Goal: Task Accomplishment & Management: Use online tool/utility

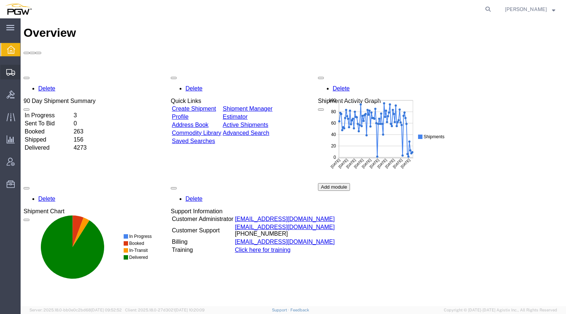
click at [0, 0] on span "Create from Template" at bounding box center [0, 0] width 0 height 0
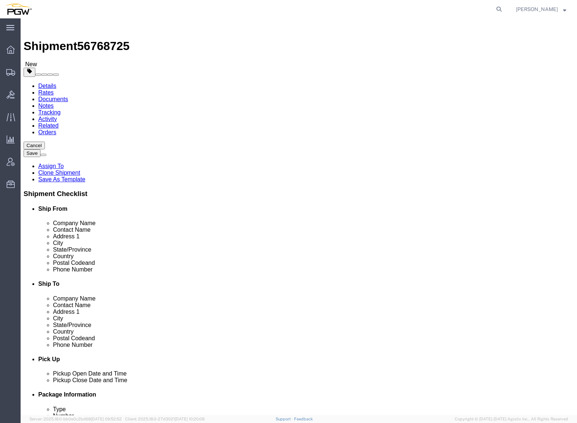
select select "28281"
select select "28253"
drag, startPoint x: 106, startPoint y: 125, endPoint x: 77, endPoint y: 124, distance: 29.8
click body "Shipment 56768725 New Details Rates Documents Notes Tracking Activity Related O…"
type input "[GEOGRAPHIC_DATA]"
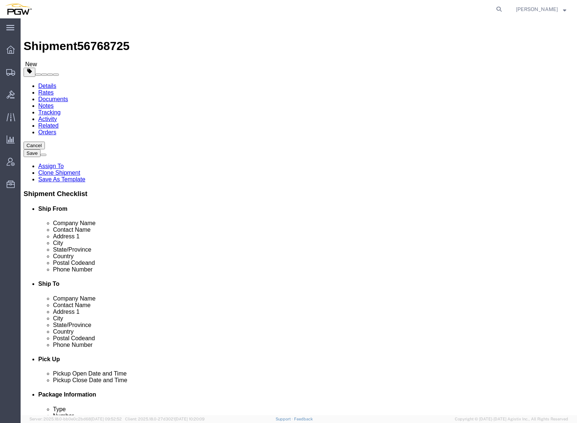
select select "28497"
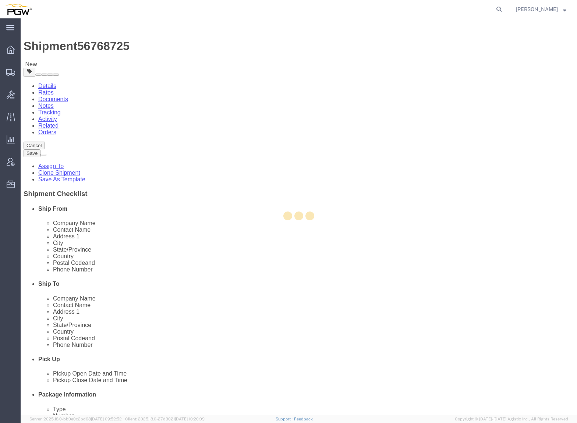
type input "5767"
type input "5767 Branch Manager"
type input "[STREET_ADDRESS]"
type input "Suite B"
type input "[GEOGRAPHIC_DATA]"
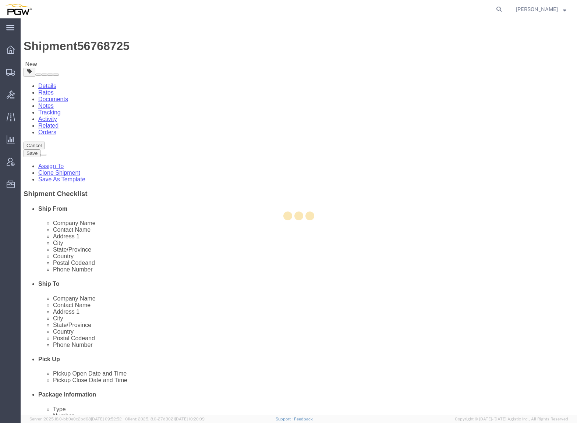
type input "35211"
type input "[PHONE_NUMBER]"
type input "[EMAIL_ADDRESS][DOMAIN_NAME]"
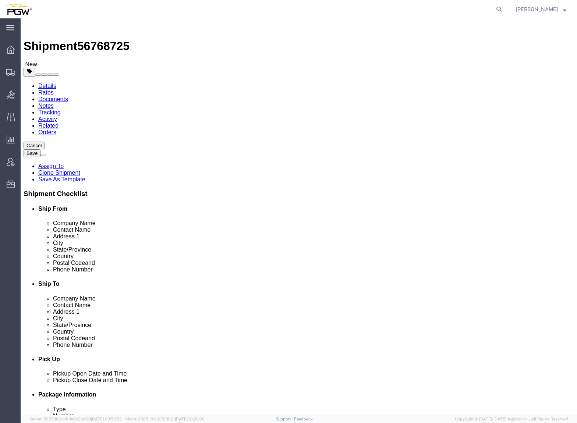
select select "AL"
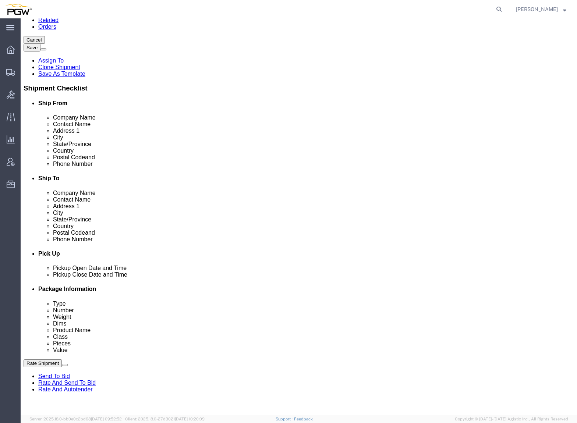
scroll to position [110, 0]
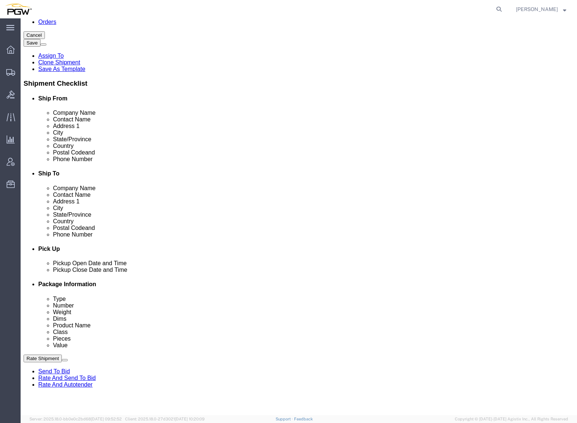
click button "Add Stop"
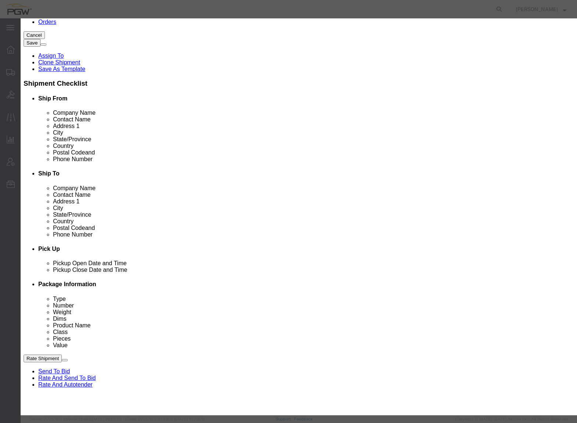
click div "Address Type Pickup Delivery Location Select Select My Profile Location 5303 - …"
type input "5650"
select select "28429"
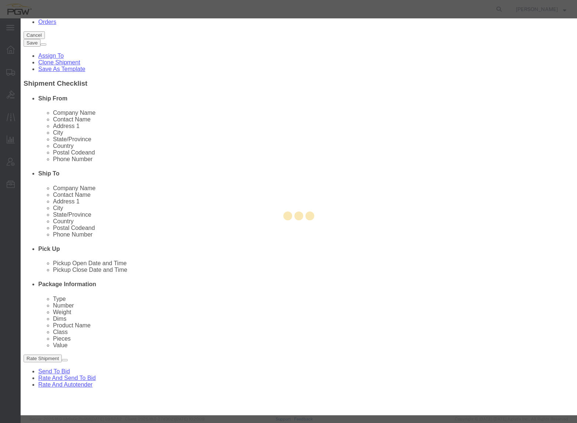
type input "5650"
type input "PGW"
type input "5650 Branch Manager"
type input "[STREET_ADDRESS]"
type input "[GEOGRAPHIC_DATA]"
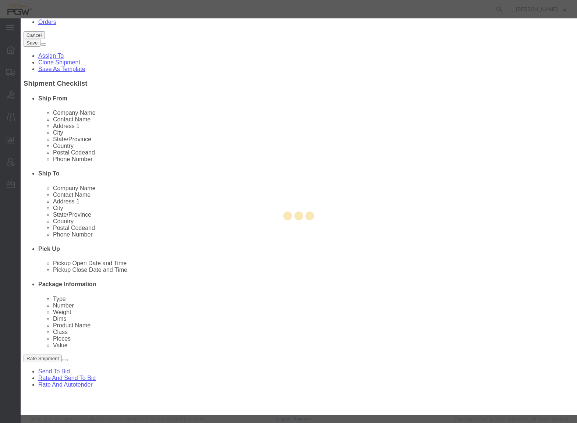
type input "37921"
type input "[PHONE_NUMBER]"
type input "[EMAIL_ADDRESS][DOMAIN_NAME]"
checkbox input "true"
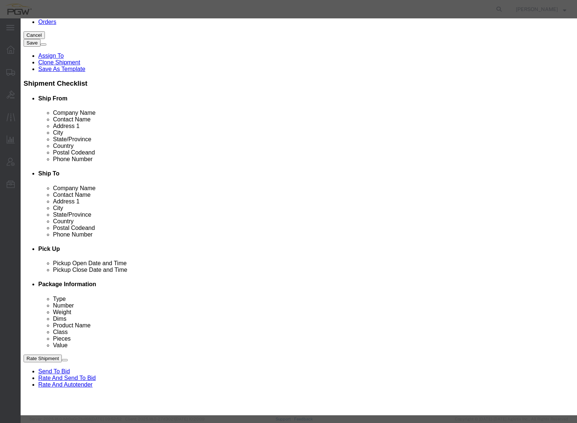
select select "TN"
click button "Save"
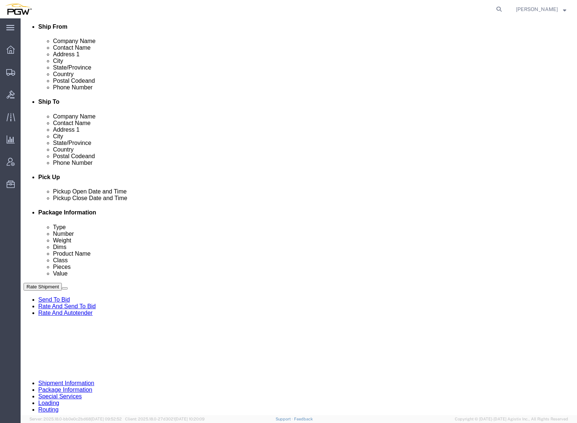
scroll to position [184, 0]
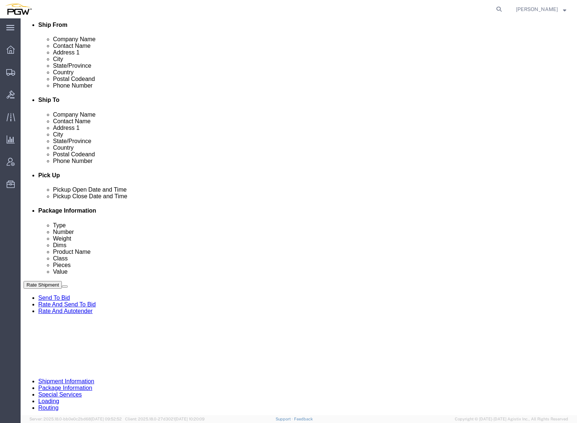
click link "Edit"
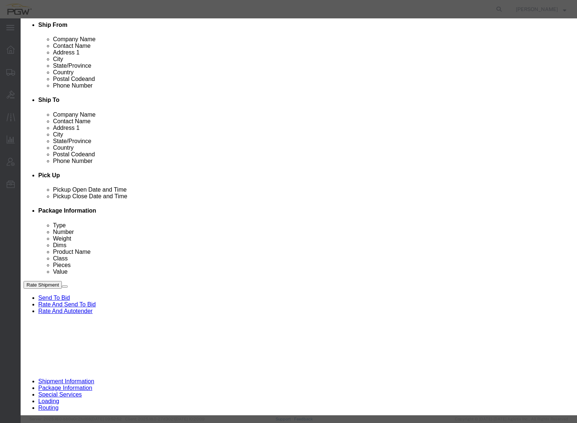
type input "767"
select select "28497"
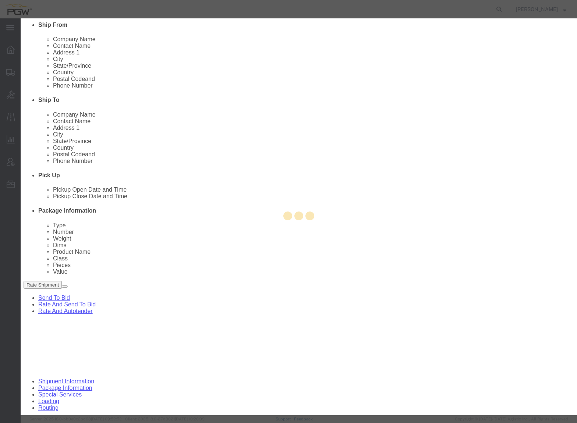
type input "5767"
type input "5767 Branch Manager"
type input "[STREET_ADDRESS]"
type input "Suite B"
type input "[GEOGRAPHIC_DATA]"
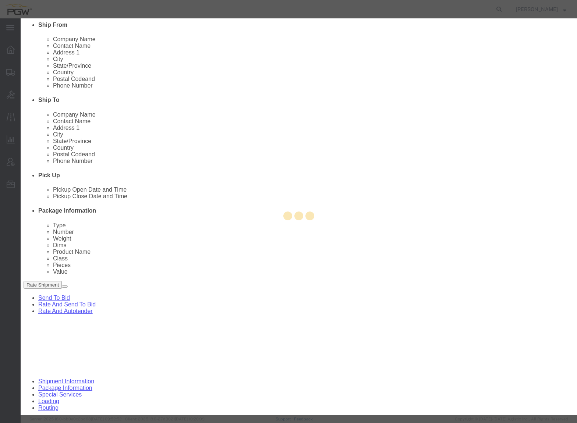
type input "35211"
type input "[PHONE_NUMBER]"
type input "[EMAIL_ADDRESS][DOMAIN_NAME]"
select select "AL"
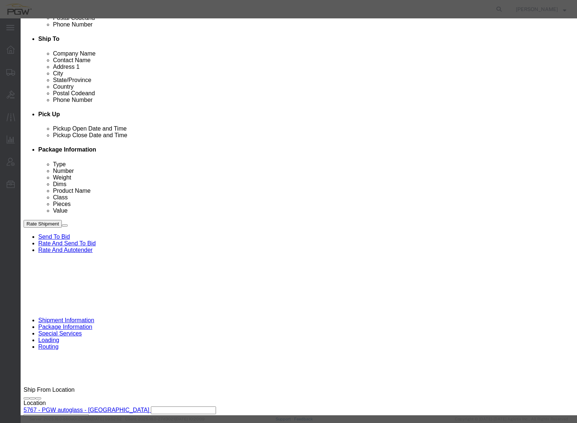
scroll to position [295, 0]
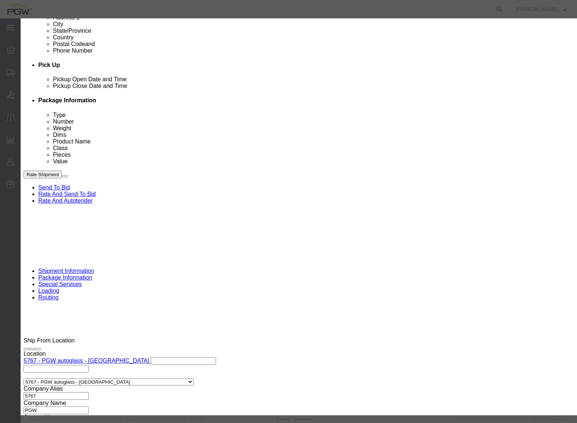
click div "[DATE] 5:08 PM"
click input "5:08 PM"
type input "9:00 AM"
click button "Apply"
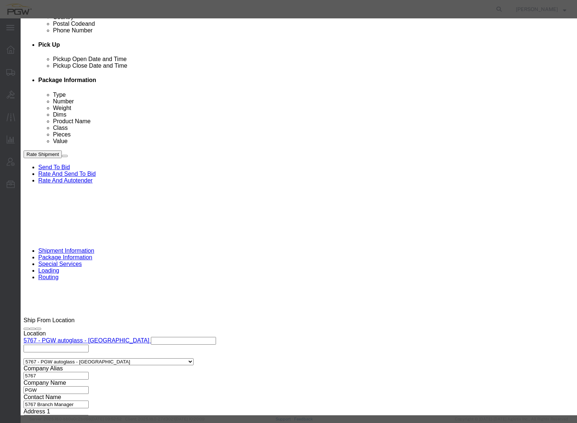
scroll to position [331, 0]
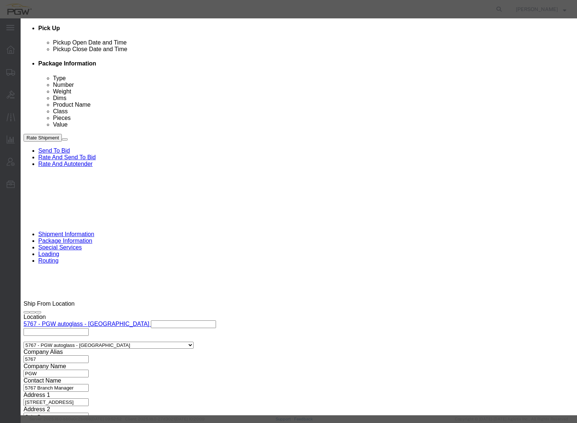
click button "Save"
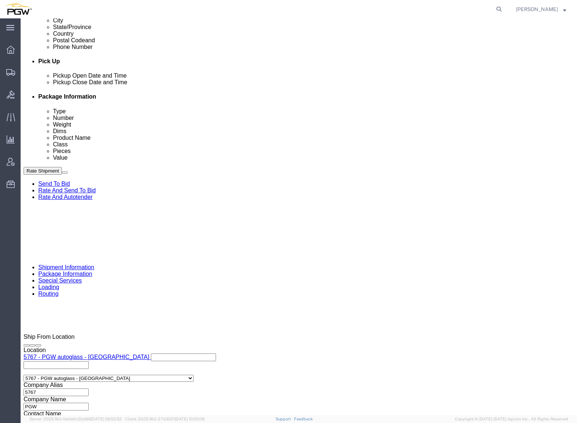
scroll to position [258, 0]
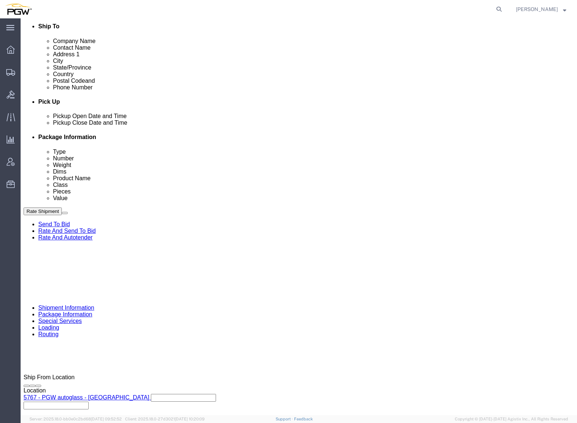
click link "Edit"
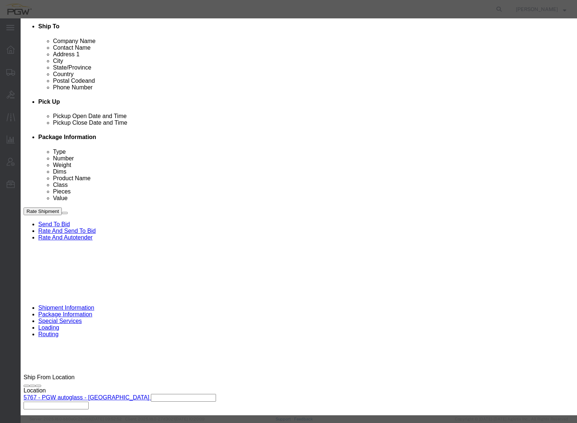
type input "5"
type input "650"
select select "28429"
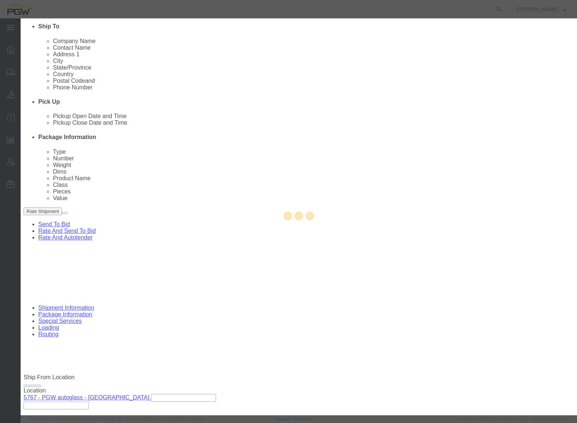
type input "5650"
select select "TN"
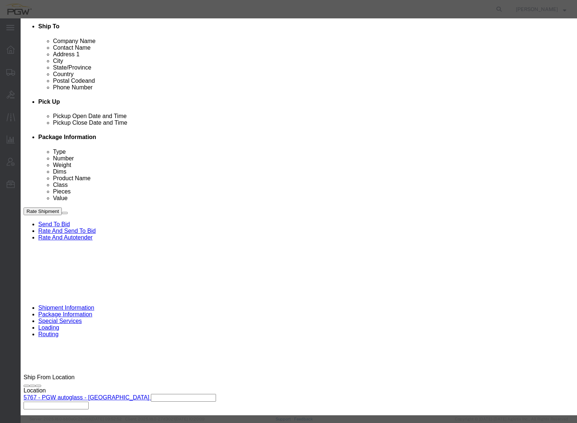
click div "[DATE] 5:03 PM"
click input "5:03 PM"
type input "7:30 AM"
click button "Apply"
click button "Save"
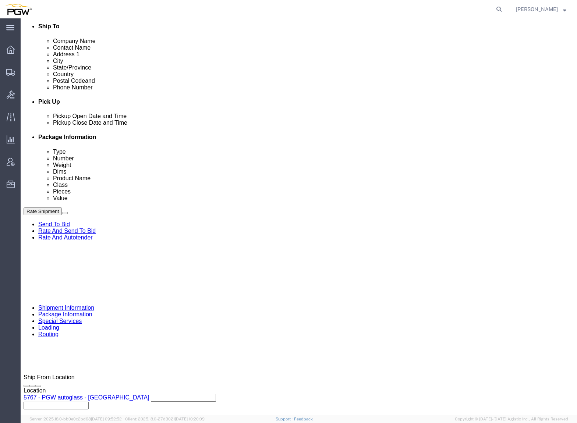
click div "[DATE] 8:00 AM"
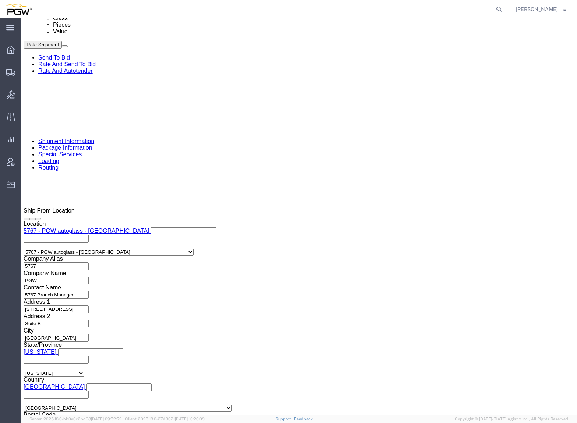
click input "5:03 PM"
click button "Apply"
click div "[DATE] 8:00 AM"
type input "9:00 AM"
click button "Apply"
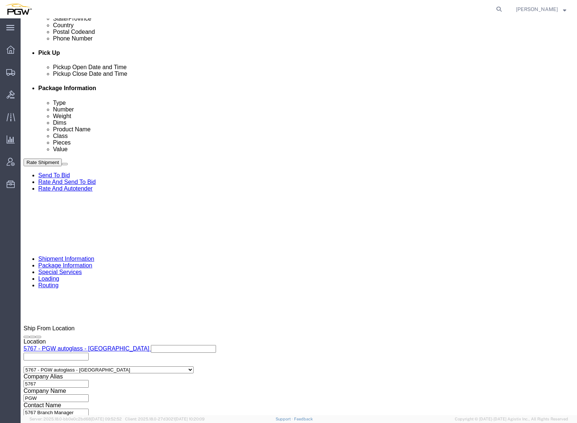
scroll to position [314, 0]
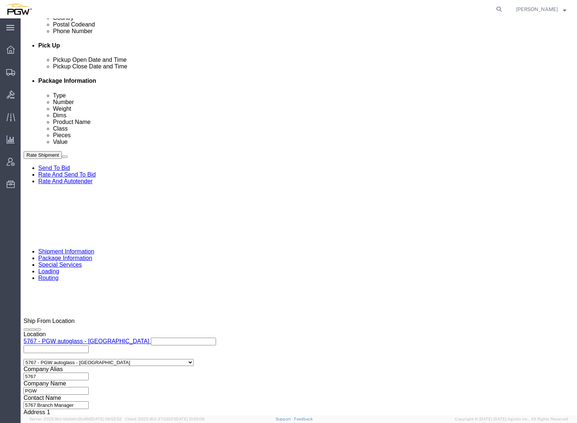
click link "Schedule appointment"
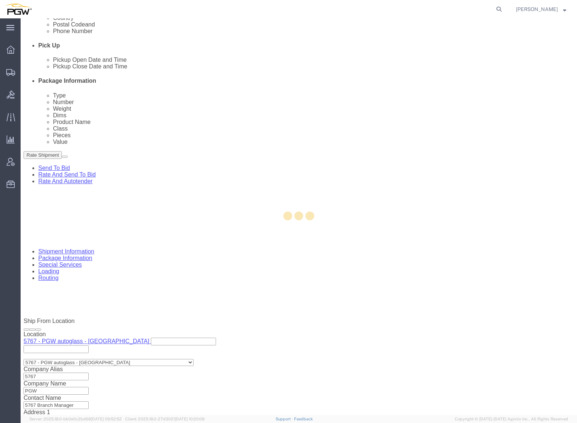
type input "delivery 56768725"
type input "[DATE]"
type input "11:00 AM"
type input "56768725"
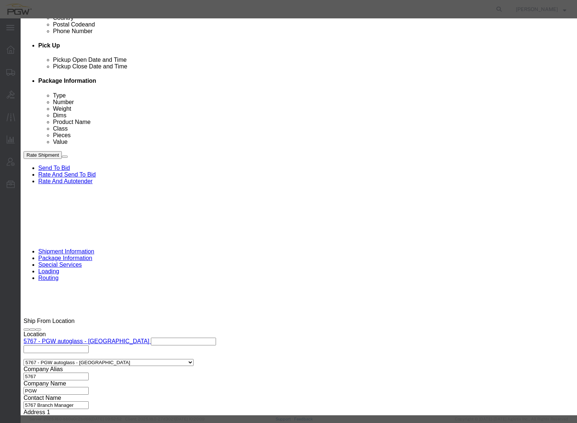
select select
drag, startPoint x: 189, startPoint y: 50, endPoint x: 166, endPoint y: 51, distance: 22.5
click input "delivery 56768725"
click input "56768725"
type input "56768725 - [GEOGRAPHIC_DATA] / [GEOGRAPHIC_DATA]"
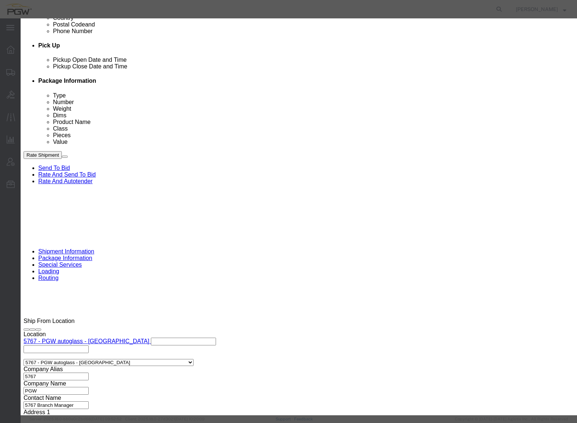
click select "Select Glass LTL Sundries Outbound Racks"
select select "3"
click select "Select Glass LTL Sundries Outbound Racks"
click input "[DATE]"
click td "12"
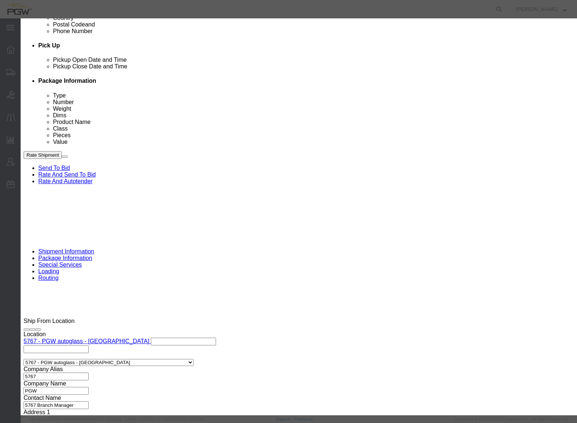
type input "[DATE]"
click input "11:00 AM"
type input "12:00 AM"
click select "Select 15 min 30 min 45 min 1 hr 2 hr 3 hr 4 hr"
select select "60"
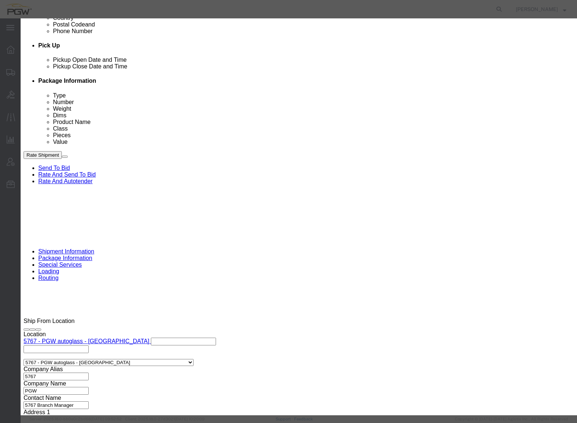
click select "Select 15 min 30 min 45 min 1 hr 2 hr 3 hr 4 hr"
click button "Save"
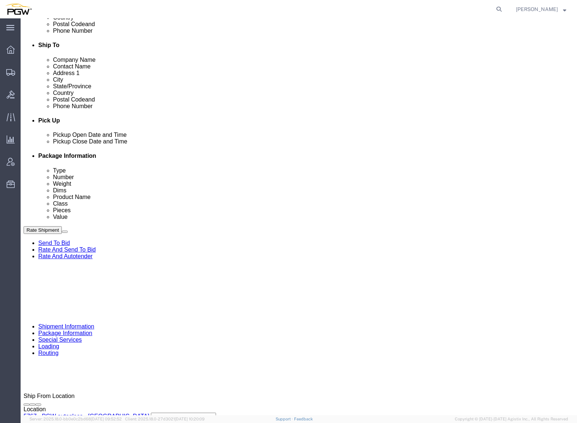
scroll to position [167, 0]
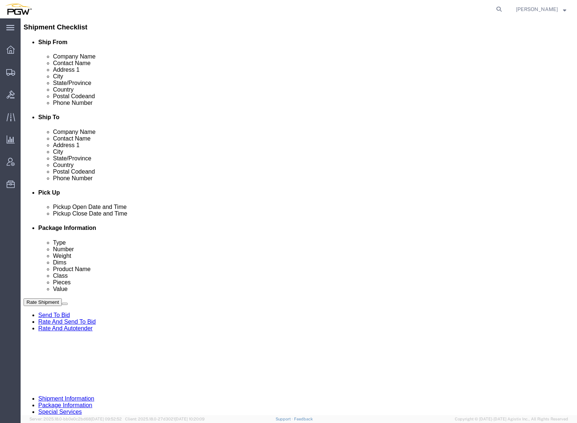
click icon
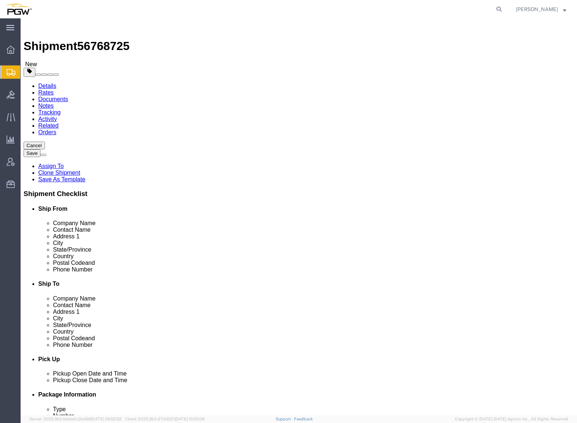
drag, startPoint x: 91, startPoint y: 156, endPoint x: 13, endPoint y: 151, distance: 78.3
click div "Number 15"
type input "6"
click input "44000.00"
drag, startPoint x: 102, startPoint y: 187, endPoint x: 26, endPoint y: 176, distance: 77.0
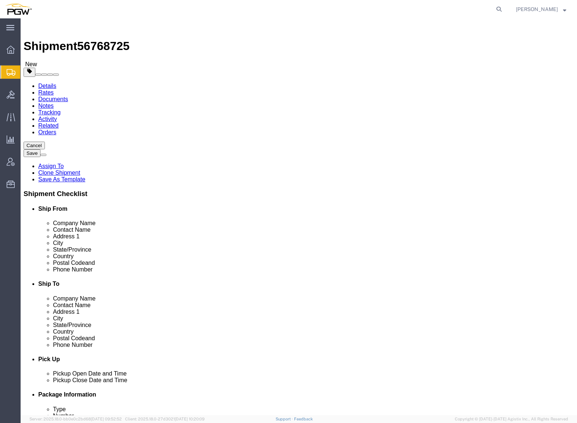
click div "Package Type Select Bale(s) Basket(s) Bolt(s) Bottle(s) Buckets Bulk Bundle(s) …"
type input "17000.00"
click dd "15.00 Each"
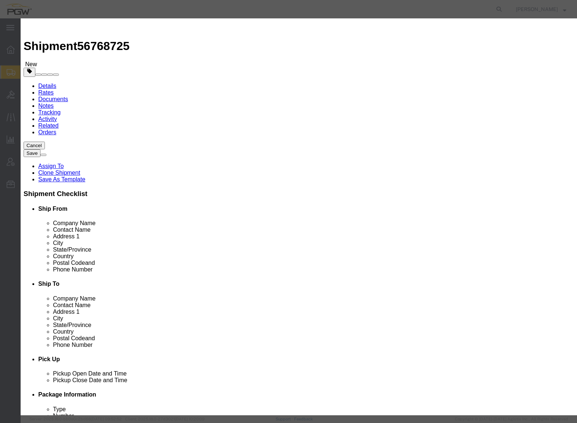
click div "Product Name Steel Racks Pieces 15.00 Select Bag Barrels 100Board Feet Bottle B…"
drag, startPoint x: 174, startPoint y: 72, endPoint x: 94, endPoint y: 70, distance: 80.3
click div "Pieces 15.00 Select Bag Barrels 100Board Feet Bottle Box Blister Pack Carats Ca…"
type input "9"
type input "6.00"
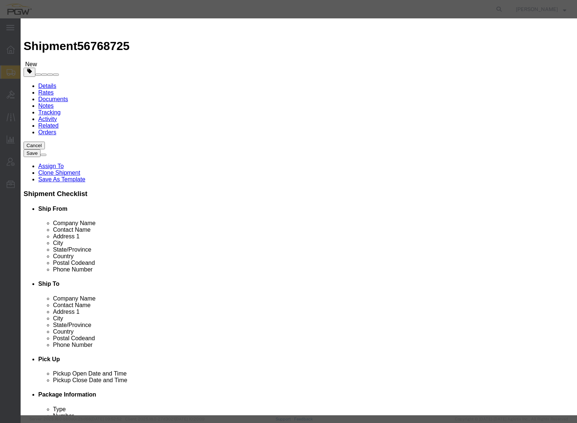
click input "0.4"
drag, startPoint x: 182, startPoint y: 84, endPoint x: 95, endPoint y: 80, distance: 87.0
click div "Total Value 0.4 Select ADP AED AFN ALL AMD AOA ARS ATS AUD AWG AZN BAM BBD BDT …"
type input "1.00"
click button "Save & Close"
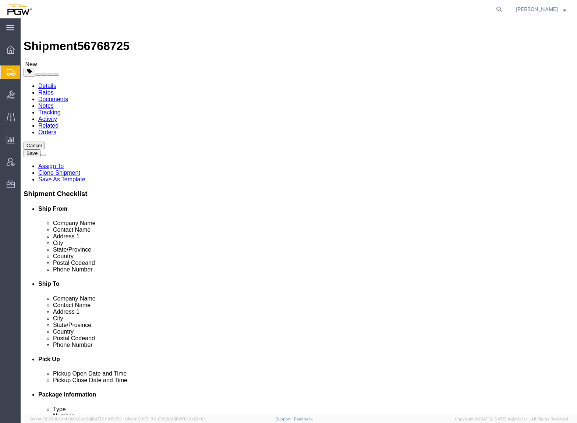
click span "button"
drag, startPoint x: 298, startPoint y: 155, endPoint x: 243, endPoint y: 147, distance: 55.0
click div "Number 6"
type input "9"
click input "17000.00"
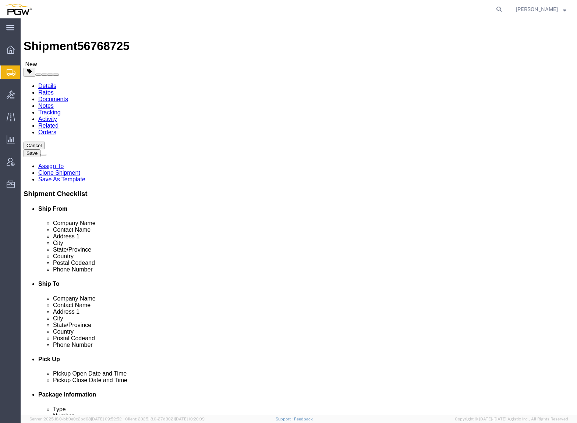
drag, startPoint x: 310, startPoint y: 183, endPoint x: 211, endPoint y: 169, distance: 99.3
click div "Package Type Select Bale(s) Basket(s) Bolt(s) Bottle(s) Buckets Bulk Bundle(s) …"
type input "26000.00"
click dd "1.00 USD"
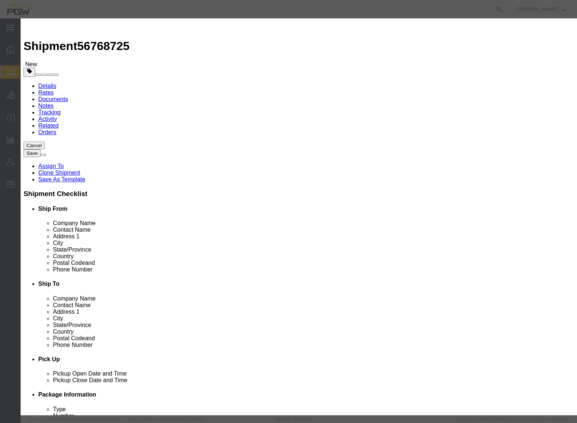
click input "6.00"
drag, startPoint x: 172, startPoint y: 71, endPoint x: 88, endPoint y: 59, distance: 84.9
click div "Product Name Steel Racks Pieces 6.00 Select Bag Barrels 100Board Feet Bottle Bo…"
type input "9.00"
click input "1.5"
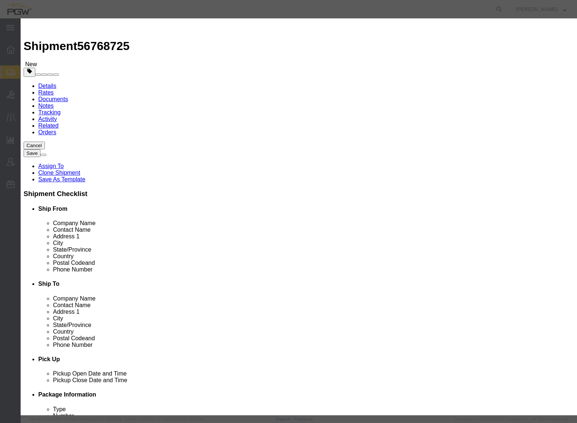
drag, startPoint x: 175, startPoint y: 83, endPoint x: 83, endPoint y: 81, distance: 92.1
click div "Total Value 1.5 Select ADP AED AFN ALL AMD AOA ARS ATS AUD AWG AZN BAM BBD BDT …"
type input "1.00"
click button "Save & Close"
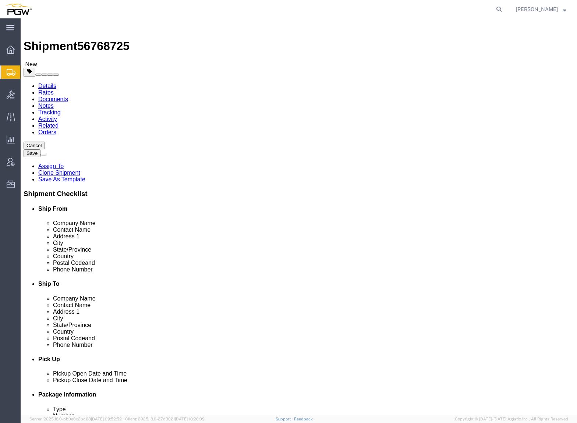
click icon
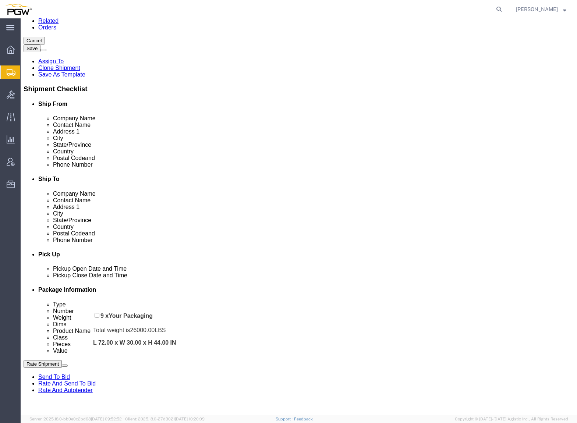
scroll to position [147, 0]
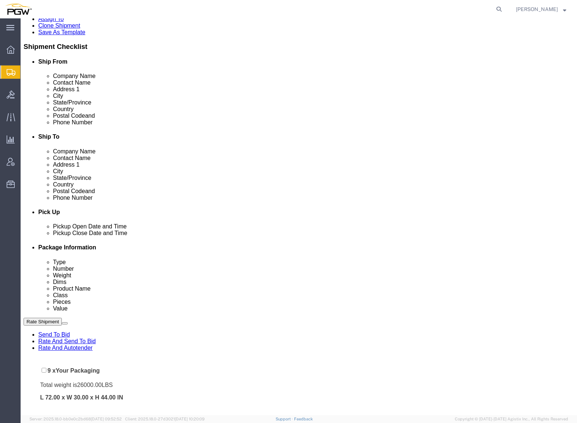
drag, startPoint x: 24, startPoint y: 309, endPoint x: 22, endPoint y: 333, distance: 24.3
click div "Pickups + Add Stop From : PGW - 5767 [STREET_ADDRESS] Edit Move to top Move to …"
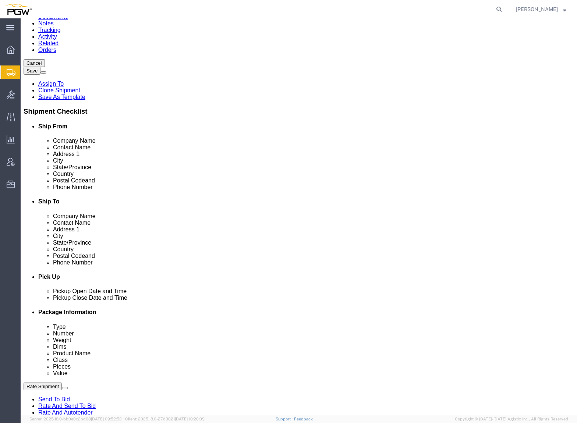
scroll to position [0, 0]
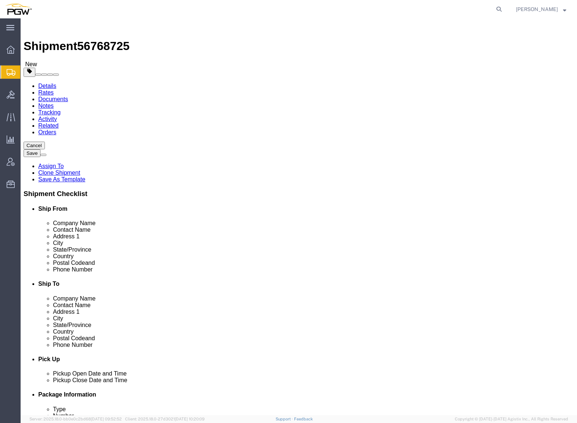
click link "Rates"
click at [108, 39] on span "56768725" at bounding box center [103, 45] width 52 height 13
copy span "56768725"
click at [46, 83] on link "Details" at bounding box center [47, 86] width 18 height 6
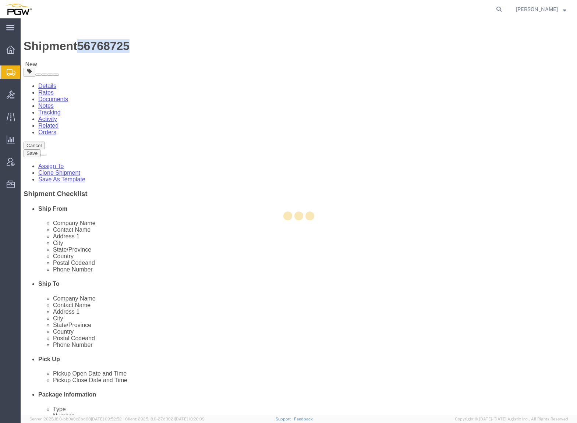
select select "28497"
select select "28253"
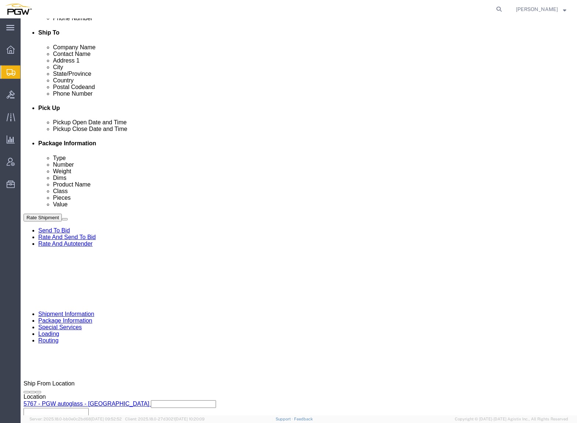
scroll to position [331, 0]
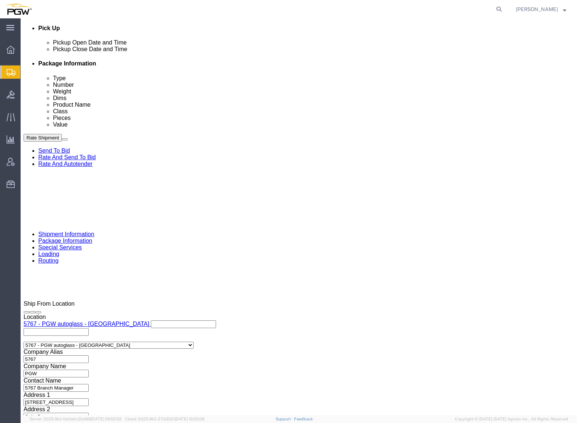
click input "54833650"
drag, startPoint x: 105, startPoint y: 319, endPoint x: 22, endPoint y: 310, distance: 83.3
click div "Select Account Type Activity ID Airline Appointment Number ASN Batch Request # …"
paste input "6768725"
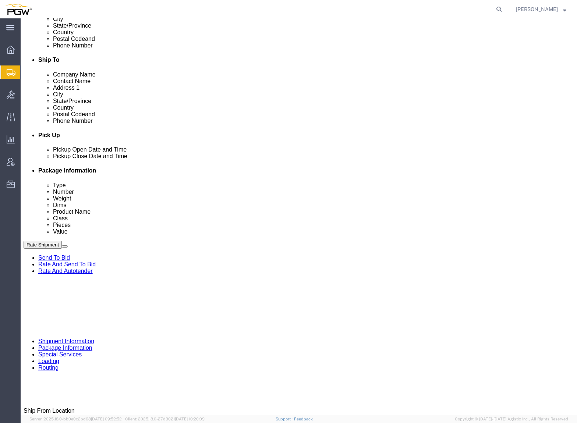
scroll to position [147, 0]
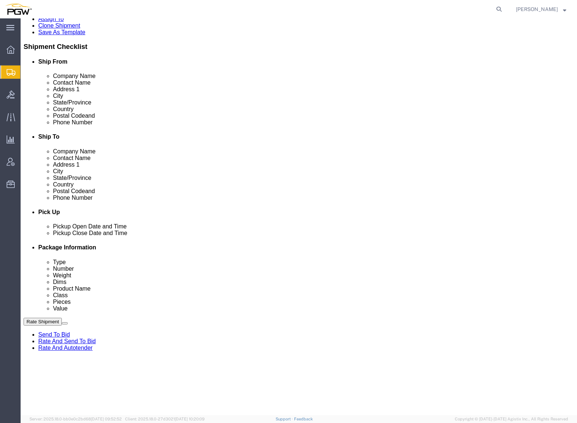
type input "56768725"
click link "Rates"
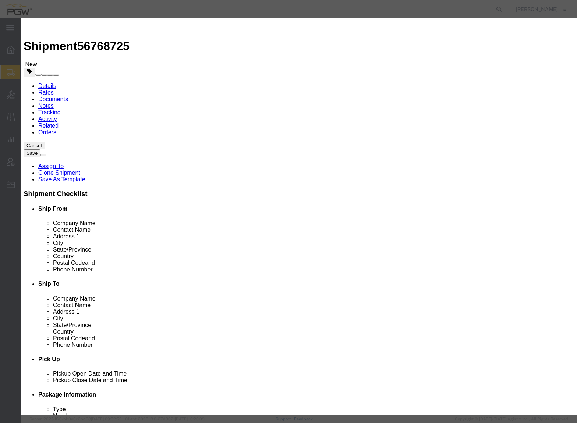
select select "4776"
select select "14292"
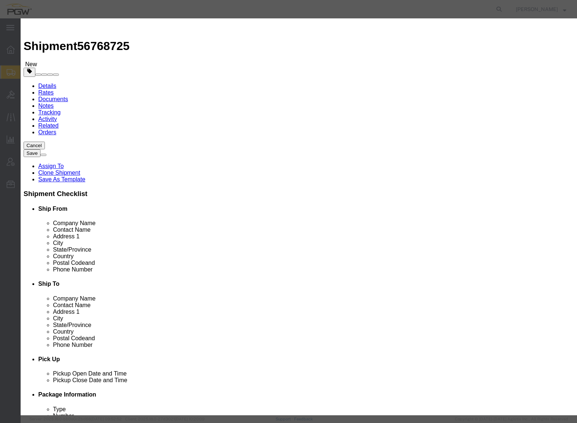
type input "1430.46"
type input "1,430.46"
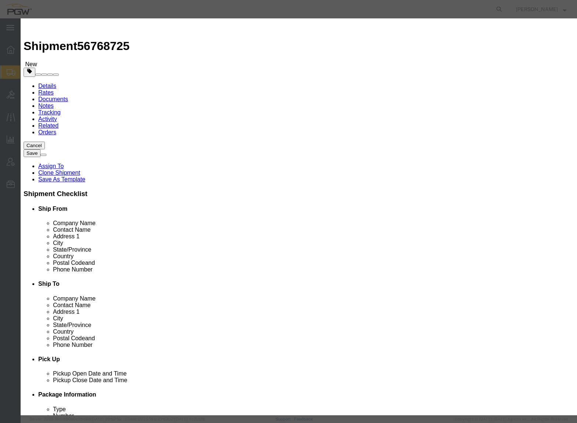
checkbox input "true"
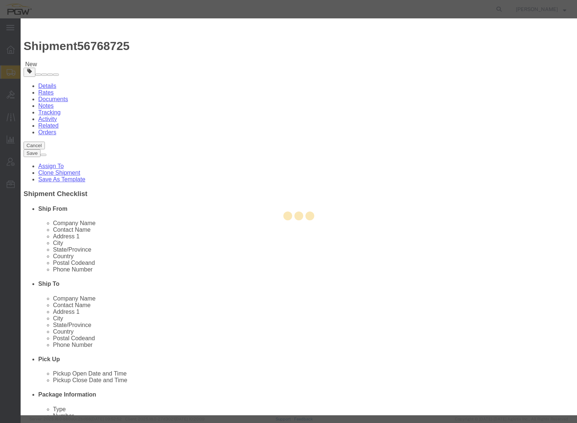
type input "[PERSON_NAME]"
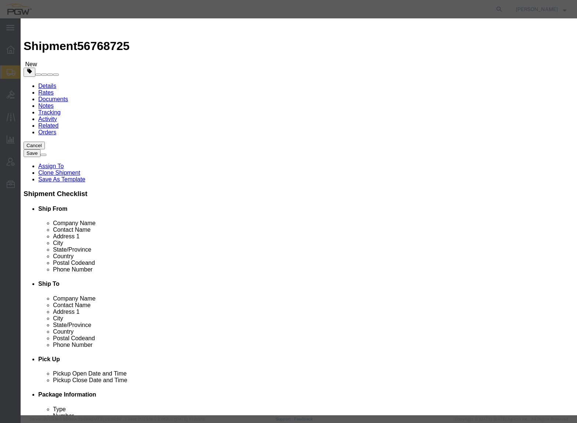
paste input "56768725"
type input "56768725"
type input "7402538648"
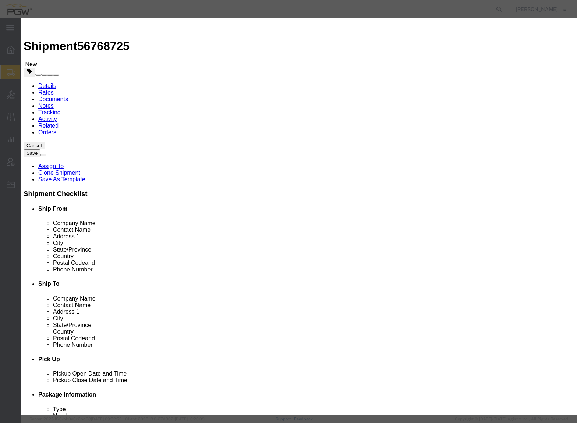
type input "[DATE]"
select select "0000"
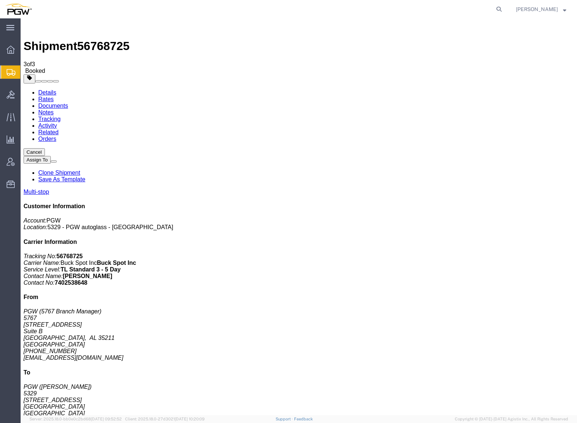
click at [0, 0] on span "Create from Template" at bounding box center [0, 0] width 0 height 0
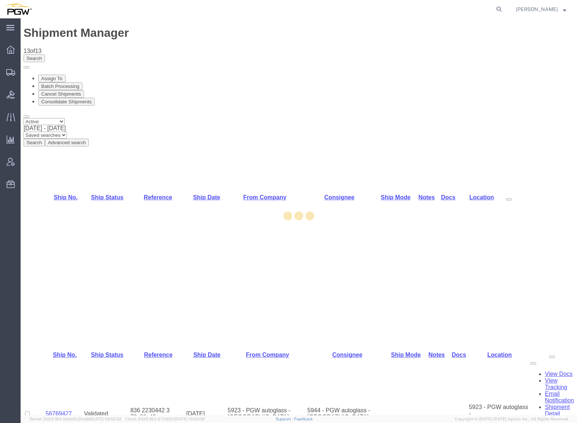
select select "28281"
select select "28253"
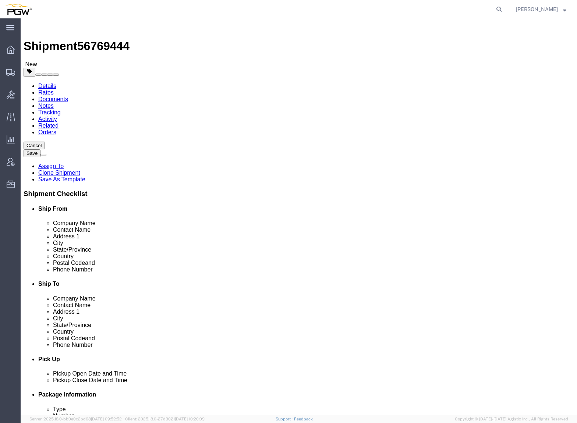
type input "493"
click div "493 5 493 - PGW AUTOGLASS ST. [PERSON_NAME]"
select select "34210"
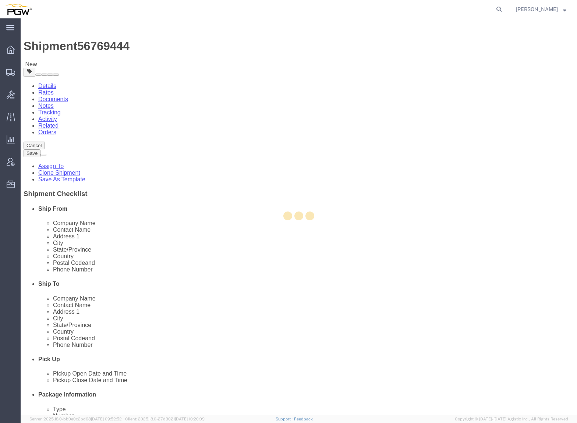
type input "5493"
type input "55114"
type input "[PHONE_NUMBER]"
type input "[EMAIL_ADDRESS][DOMAIN_NAME]"
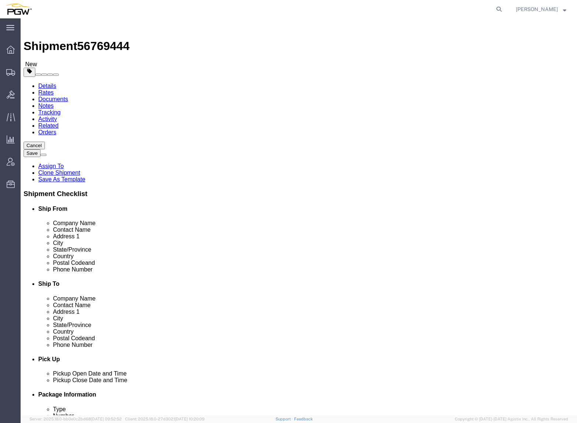
select select "MN"
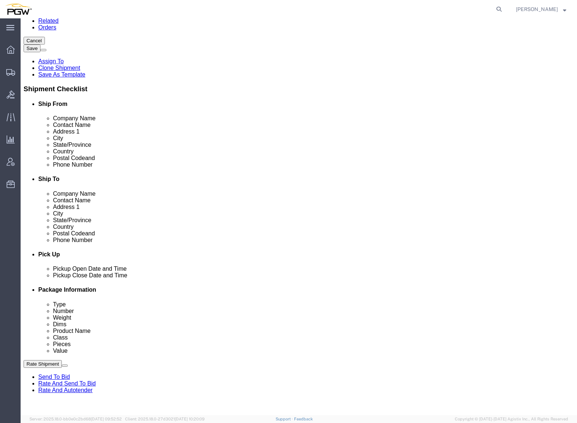
scroll to position [110, 0]
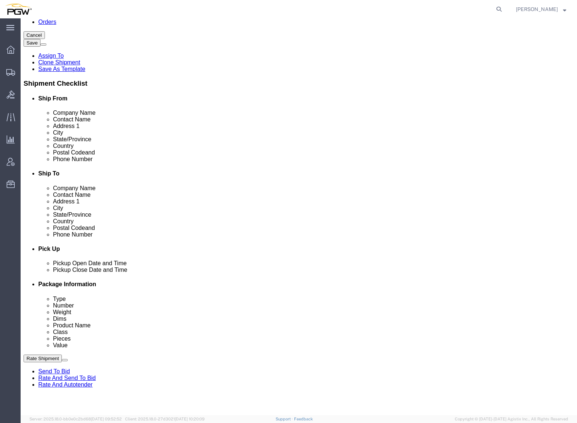
click link "Edit"
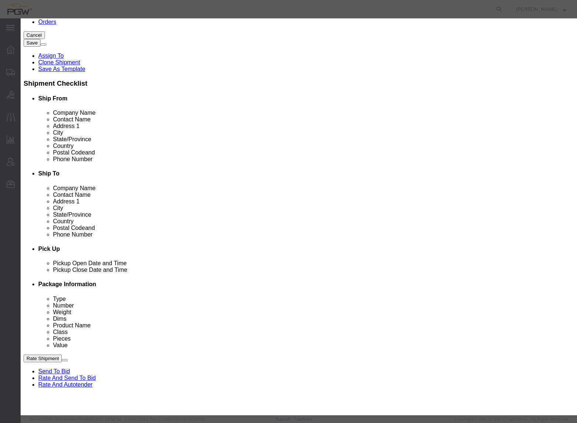
type input "493"
select select "34210"
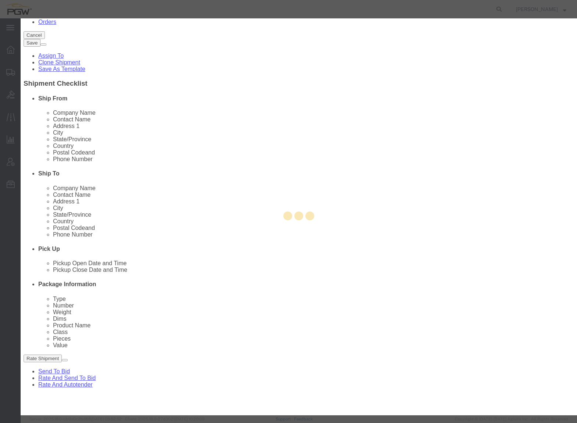
type input "5493"
type input "5493 Branch Manager"
type input "[STREET_ADDRESS][PERSON_NAME]"
type input "SUITE C"
type input "ST. [PERSON_NAME]"
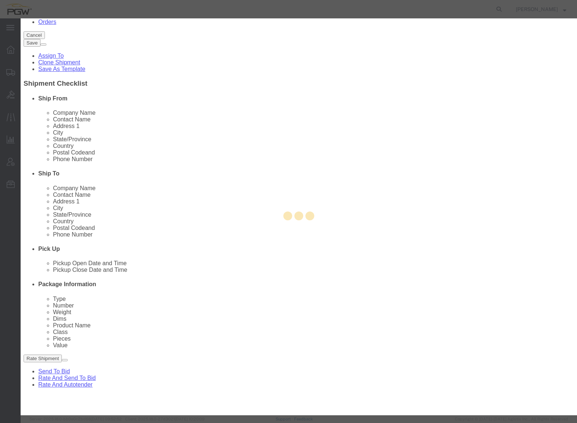
type input "55114"
type input "[PHONE_NUMBER]"
type input "[EMAIL_ADDRESS][DOMAIN_NAME]"
select select "BWLD"
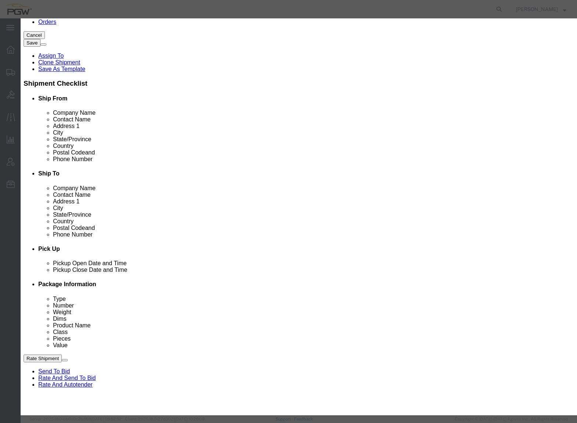
select select "MN"
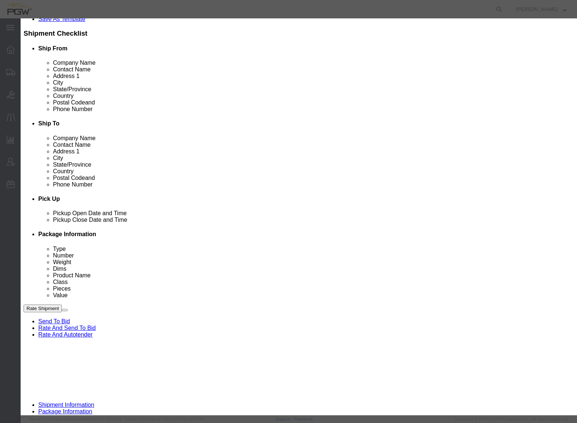
scroll to position [221, 0]
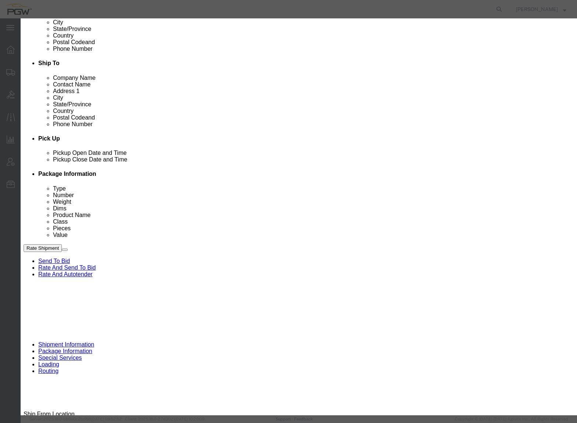
click div "[DATE] 5:30 PM"
click input "5:30 PM"
type input "10:00 AM"
click button "Apply"
click button "Save"
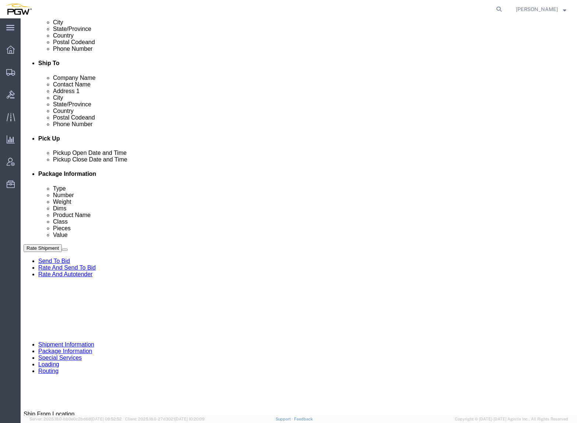
click link "Schedule appointment"
select select
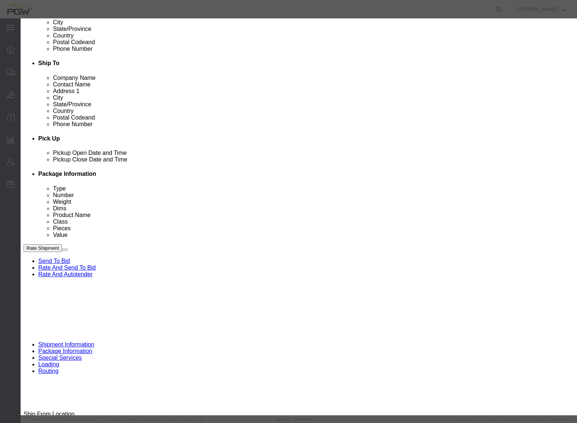
drag, startPoint x: 188, startPoint y: 49, endPoint x: 148, endPoint y: 46, distance: 40.3
click div "Schedule Appointment Event Title delivery 56769444 Location Dock Select Glass L…"
click input "56769444"
type input "56769444 - [GEOGRAPHIC_DATA][PERSON_NAME]"
click select "Select Glass LTL Sundries Outbound Racks"
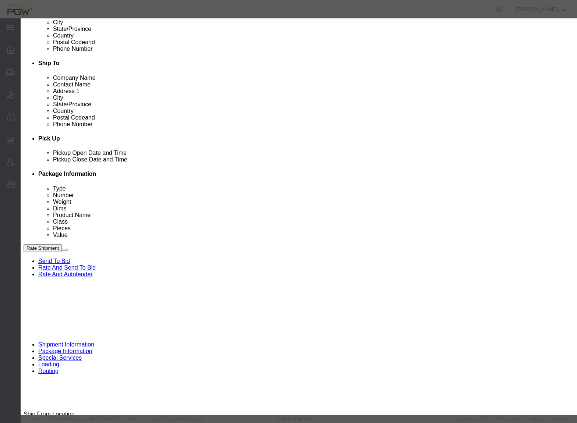
select select "3"
click select "Select Glass LTL Sundries Outbound Racks"
click input "[DATE]"
click td "11"
type input "[DATE]"
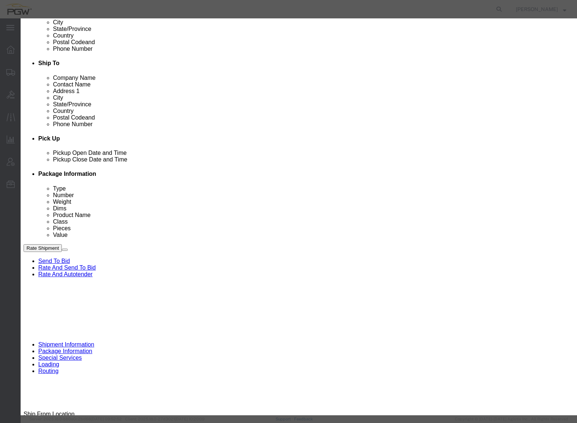
click input "3:00 PM"
type input "2:30 PM"
click select "Select 15 min 30 min 45 min 1 hr 2 hr 3 hr 4 hr"
select select "60"
click select "Select 15 min 30 min 45 min 1 hr 2 hr 3 hr 4 hr"
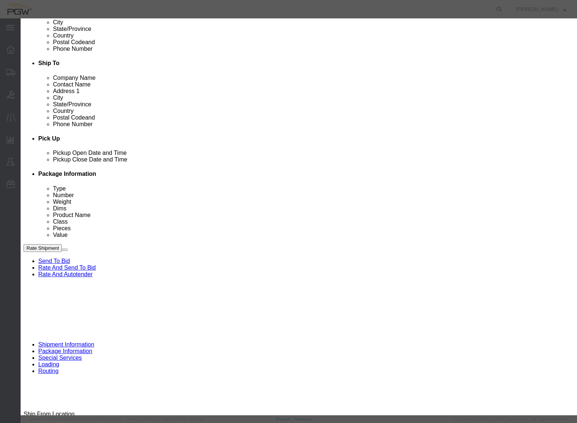
click button "Save"
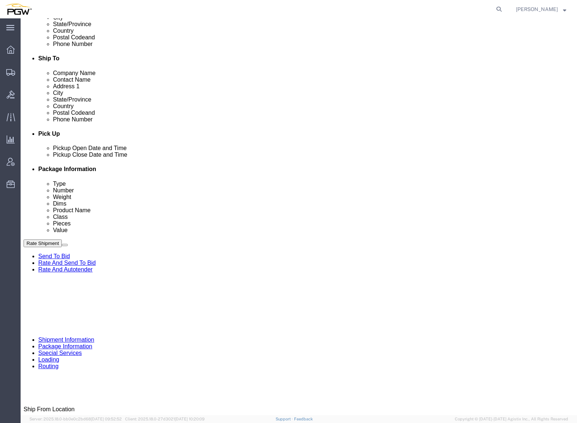
scroll to position [295, 0]
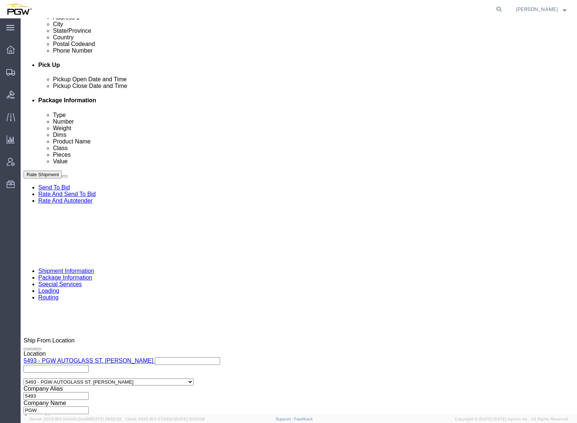
click span "56769444"
copy span "56769444"
click input "54833650"
drag, startPoint x: 110, startPoint y: 287, endPoint x: 29, endPoint y: 281, distance: 80.9
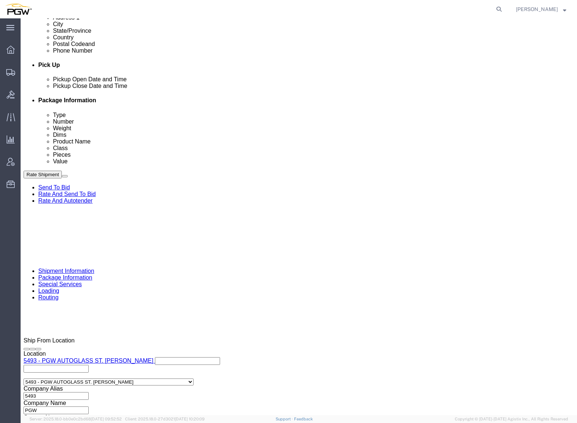
click div "Select Account Type Activity ID Airline Appointment Number ASN Batch Request # …"
paste input "6769444"
type input "56769444"
click div "[DATE] 8:00 AM"
click input "5:29 PM"
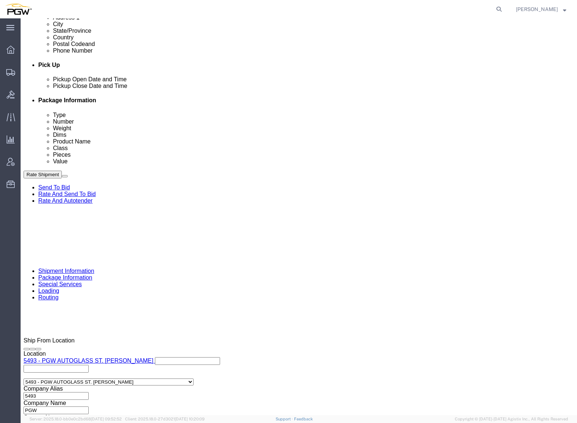
type input "10:00 AM"
click button "Apply"
click span "56769444"
copy span "56769444"
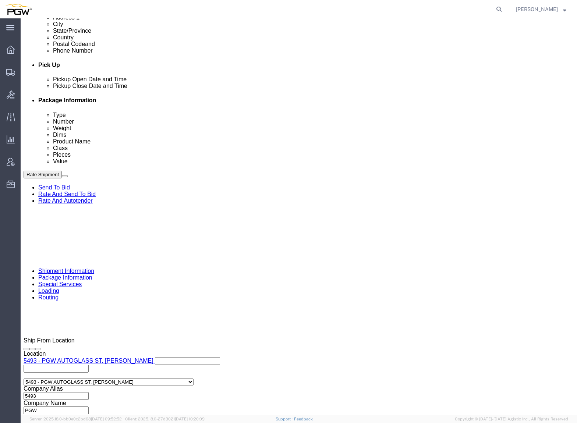
click input "56769444"
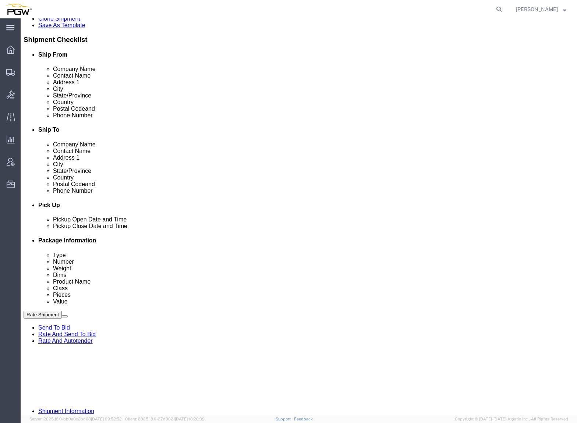
scroll to position [184, 0]
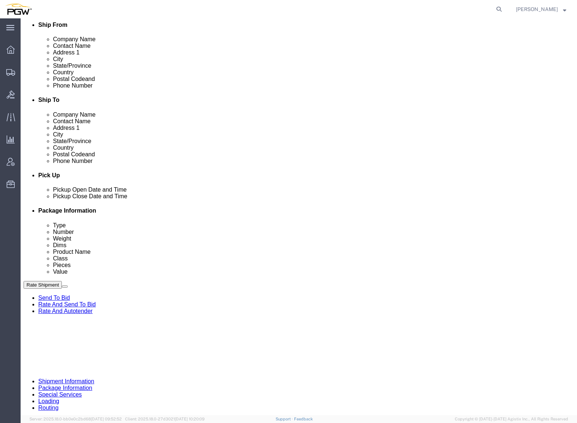
click link "Send To Bid"
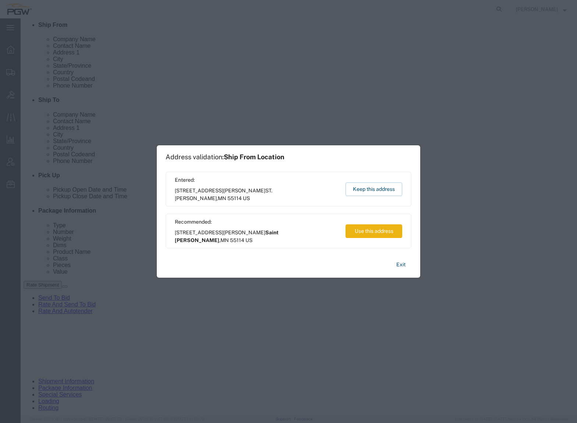
click at [360, 235] on button "Use this address" at bounding box center [374, 232] width 57 height 14
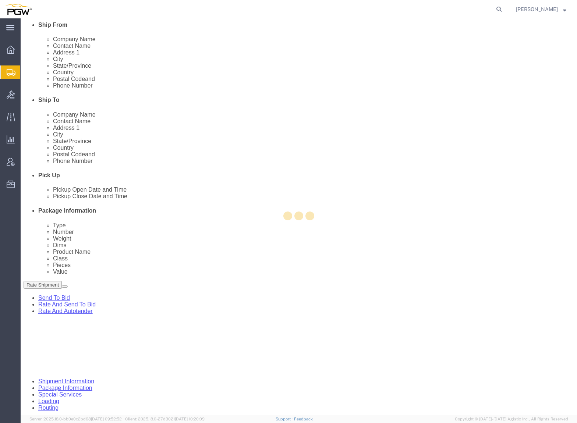
select select "34210"
select select "28253"
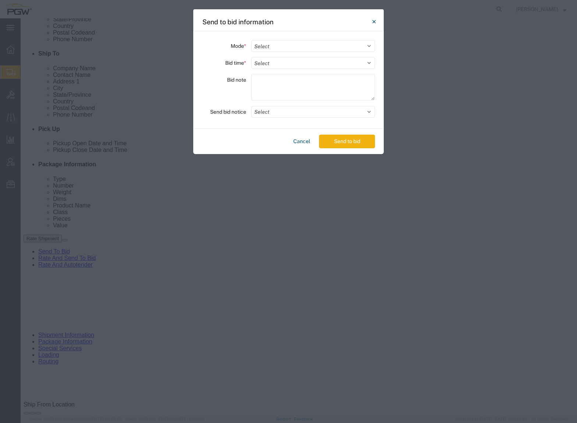
scroll to position [147, 0]
drag, startPoint x: 280, startPoint y: 46, endPoint x: 283, endPoint y: 51, distance: 6.3
click at [280, 46] on select "Select Small Parcel Truckload Air Rail Less than Truckload Ocean Freight Multi-…" at bounding box center [314, 46] width 124 height 12
select select "TL"
click at [252, 40] on select "Select Small Parcel Truckload Air Rail Less than Truckload Ocean Freight Multi-…" at bounding box center [314, 46] width 124 height 12
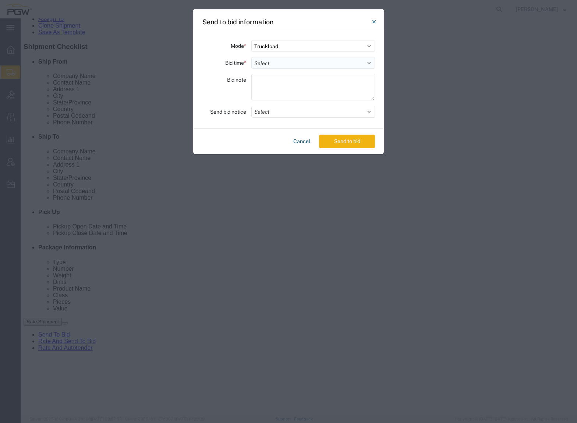
click at [269, 62] on select "Select 30 Min (Rush) 1 Hour (Rush) 2 Hours (Rush) 4 Hours (Rush) 8 Hours (Rush)…" at bounding box center [314, 63] width 124 height 12
select select "20"
click at [252, 57] on select "Select 30 Min (Rush) 1 Hour (Rush) 2 Hours (Rush) 4 Hours (Rush) 8 Hours (Rush)…" at bounding box center [314, 63] width 124 height 12
click at [281, 110] on button "Select" at bounding box center [314, 112] width 124 height 12
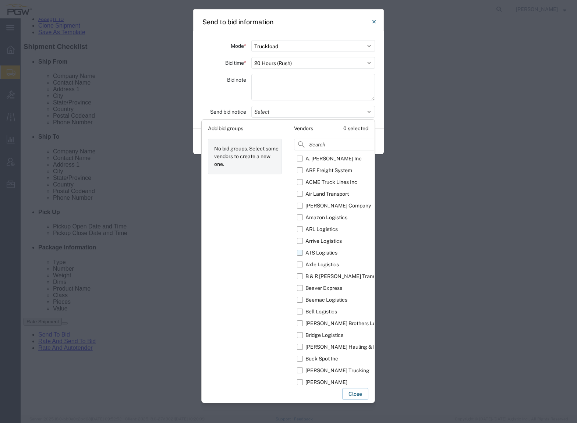
click at [300, 252] on label "ATS Logistics" at bounding box center [353, 253] width 113 height 12
click at [0, 0] on input "ATS Logistics" at bounding box center [0, 0] width 0 height 0
click at [350, 314] on button "Close" at bounding box center [355, 394] width 26 height 12
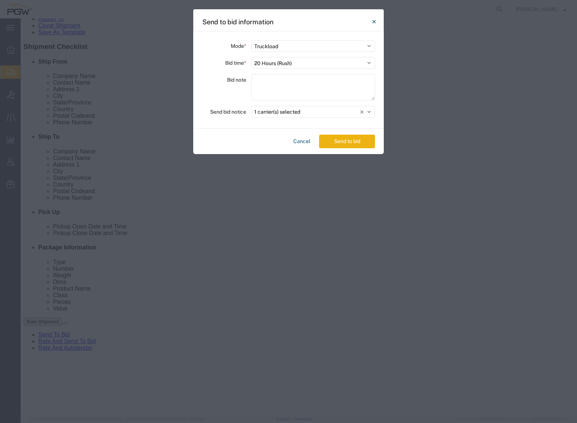
click at [348, 143] on button "Send to bid" at bounding box center [347, 142] width 56 height 14
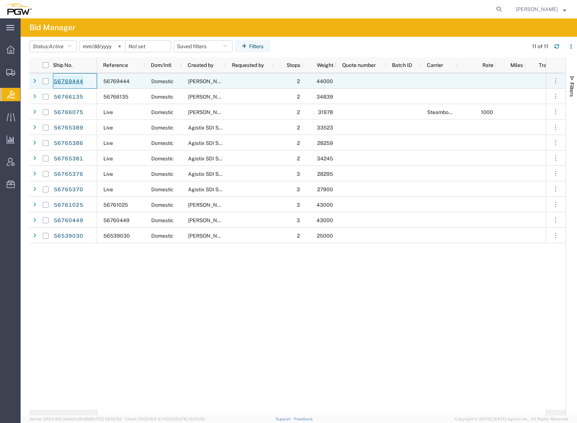
click at [64, 80] on link "56769444" at bounding box center [68, 82] width 30 height 12
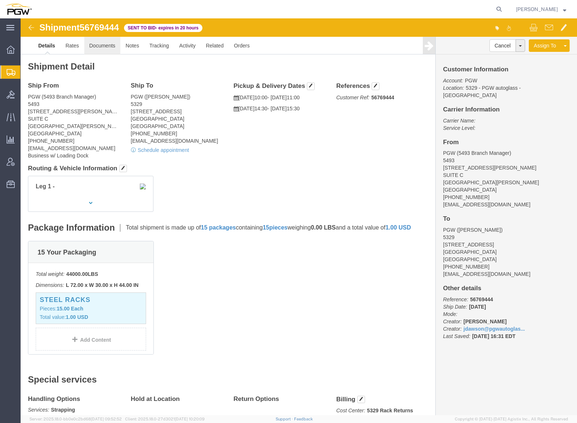
click link "Documents"
